Goal: Information Seeking & Learning: Understand process/instructions

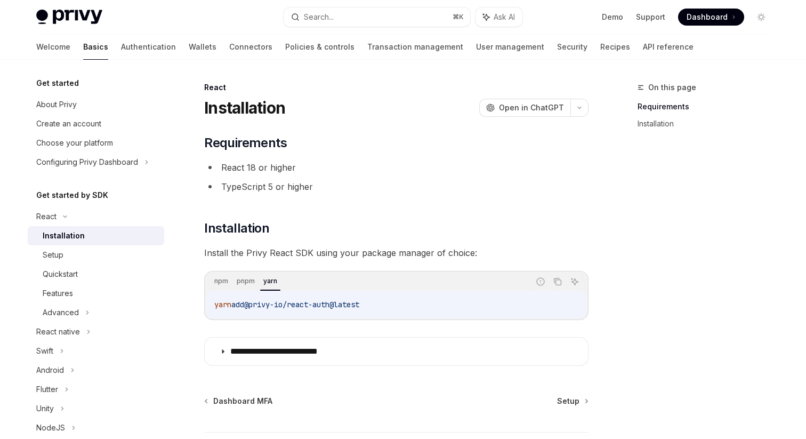
scroll to position [83, 0]
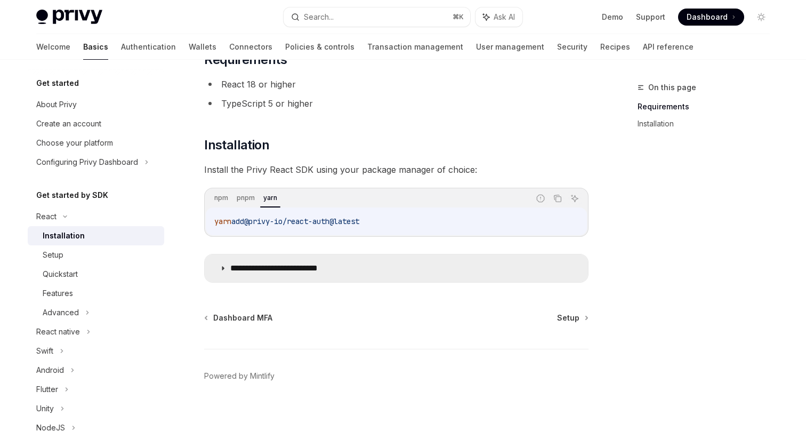
click at [230, 267] on p "**********" at bounding box center [290, 268] width 120 height 11
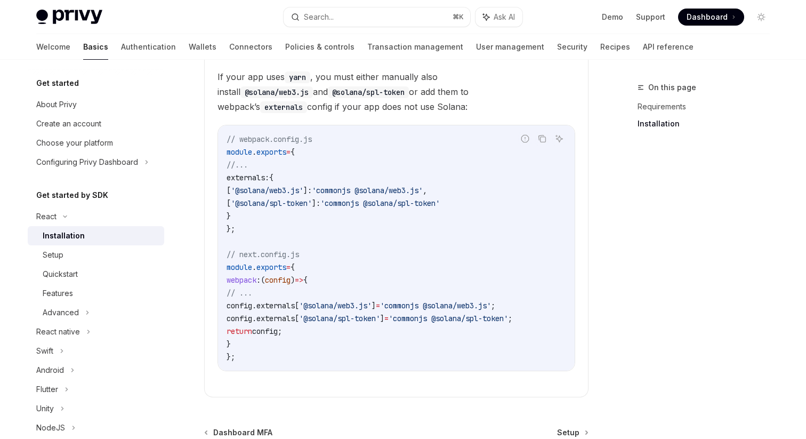
scroll to position [302, 0]
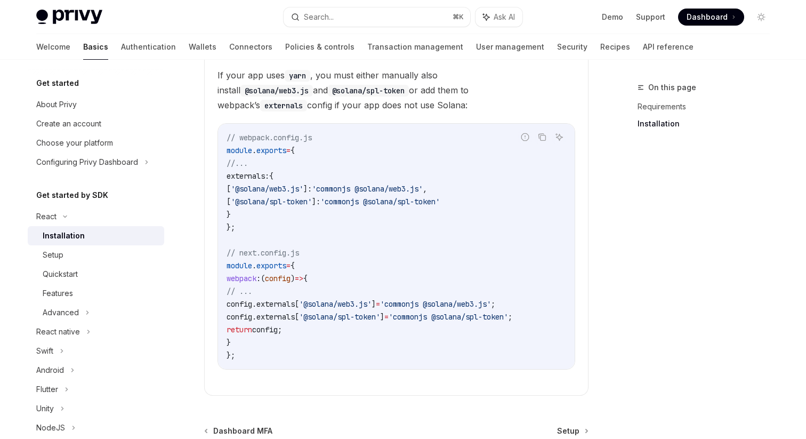
click at [244, 306] on span "config" at bounding box center [240, 304] width 26 height 10
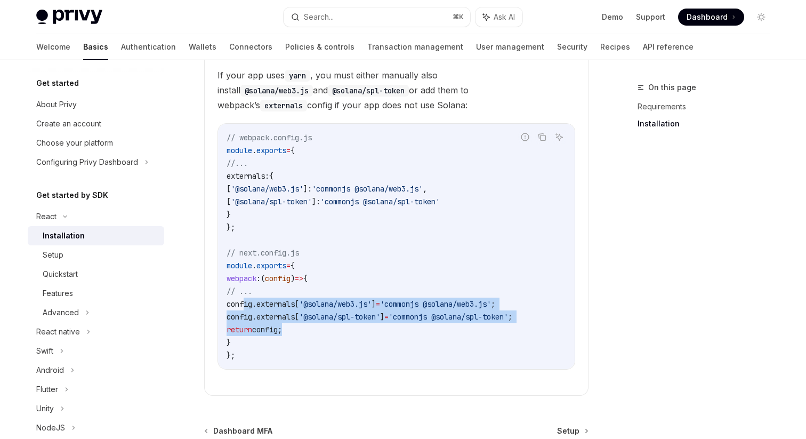
drag, startPoint x: 245, startPoint y: 303, endPoint x: 318, endPoint y: 332, distance: 78.7
click at [318, 332] on code "// webpack.config.js module . exports = { //... externals: { [ '@solana/web3.js…" at bounding box center [397, 246] width 340 height 230
copy code "config . externals [ '@solana/web3.js' ] = 'commonjs @solana/web3.js' ; config …"
click at [75, 255] on div "Setup" at bounding box center [100, 254] width 115 height 13
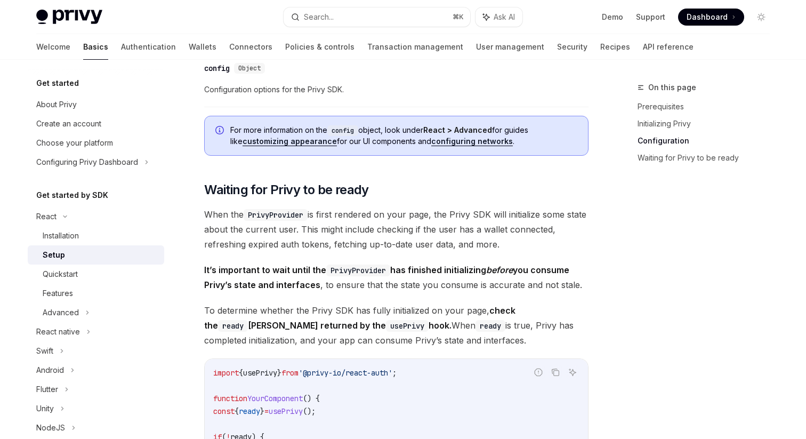
scroll to position [914, 0]
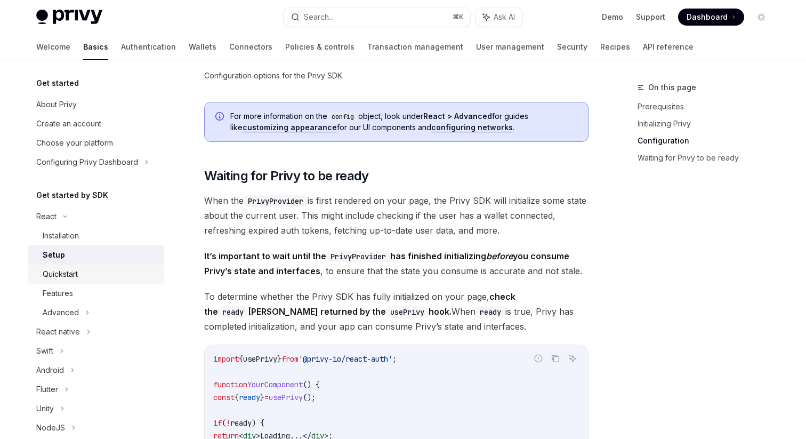
click at [72, 276] on div "Quickstart" at bounding box center [60, 274] width 35 height 13
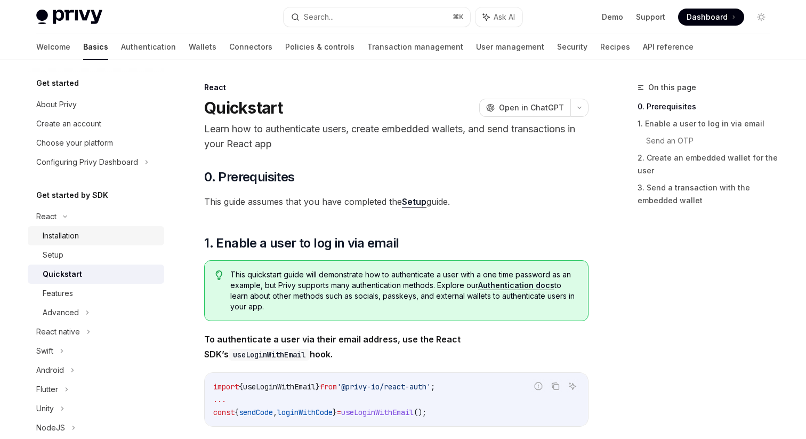
click at [58, 238] on div "Installation" at bounding box center [61, 235] width 36 height 13
type textarea "*"
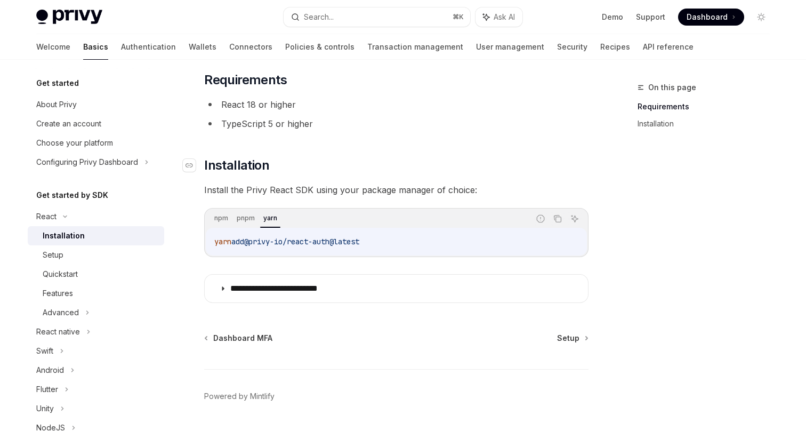
scroll to position [62, 0]
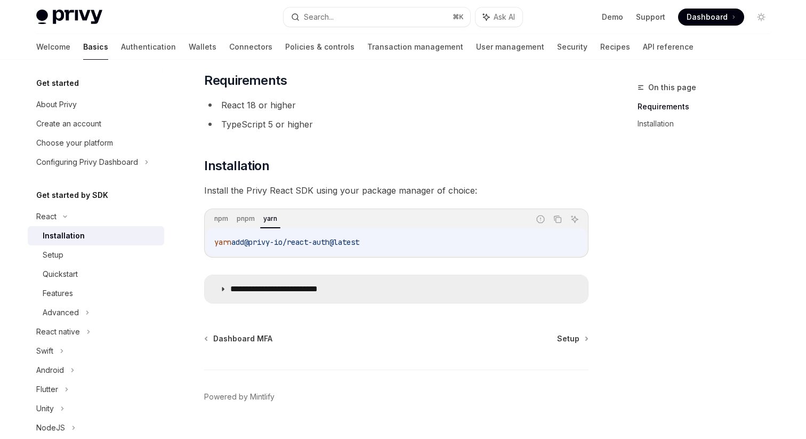
click at [218, 284] on summary "**********" at bounding box center [396, 289] width 383 height 28
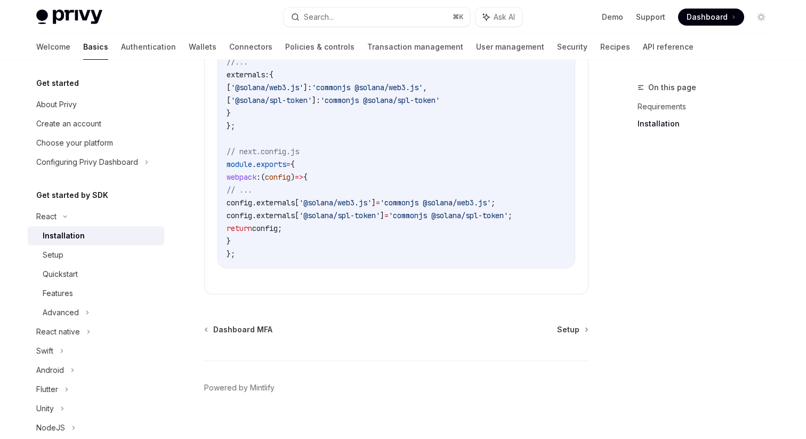
scroll to position [421, 0]
